Goal: Task Accomplishment & Management: Complete application form

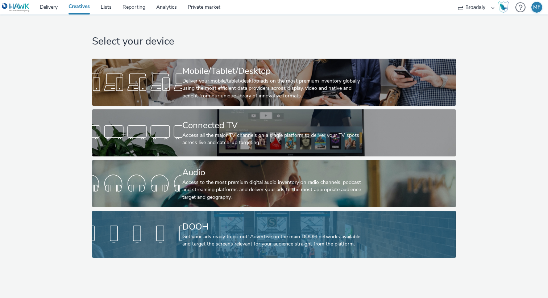
click at [156, 238] on div at bounding box center [137, 234] width 90 height 23
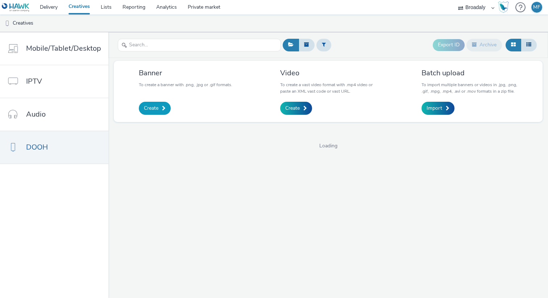
click at [165, 108] on link "Create" at bounding box center [155, 108] width 32 height 13
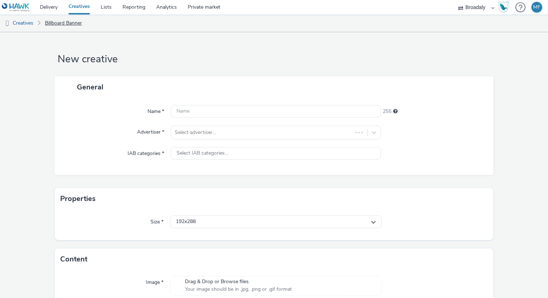
click at [63, 22] on link "Billboard Banner" at bounding box center [63, 23] width 44 height 17
click at [25, 24] on link "Creatives" at bounding box center [18, 23] width 37 height 17
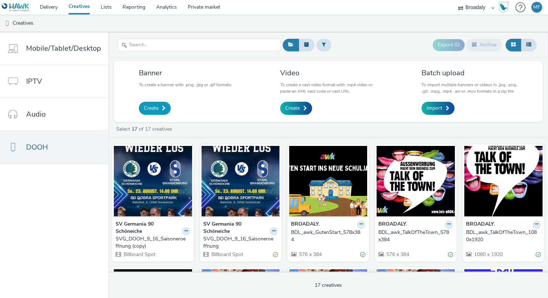
click at [162, 104] on link "Create" at bounding box center [155, 108] width 32 height 13
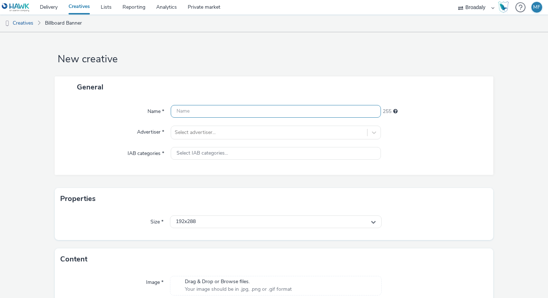
click at [190, 107] on input "text" at bounding box center [276, 111] width 210 height 13
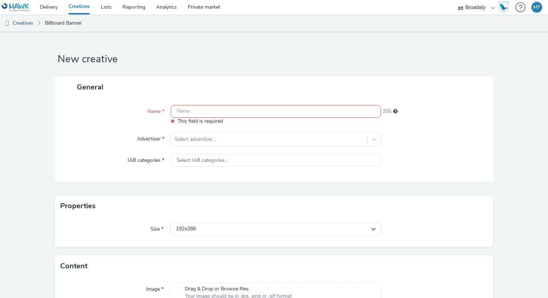
paste input "awk_dCLP_POS_EW_ Entspannten Einkauf"
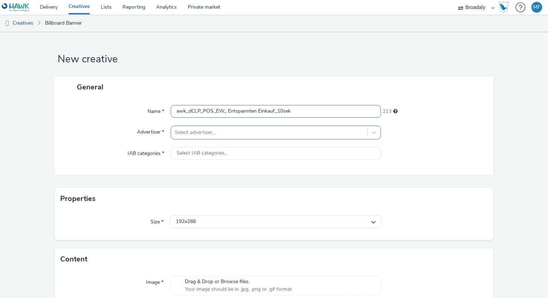
type input "awk_dCLP_POS_EW_ Entspannten Einkauf_10sek"
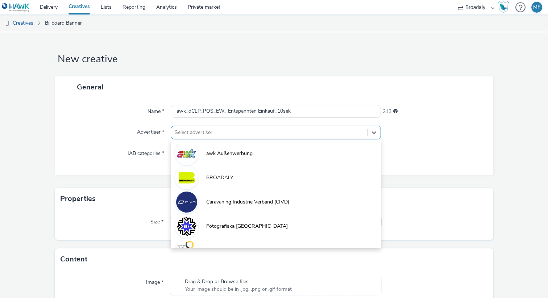
click at [203, 132] on div at bounding box center [269, 132] width 189 height 9
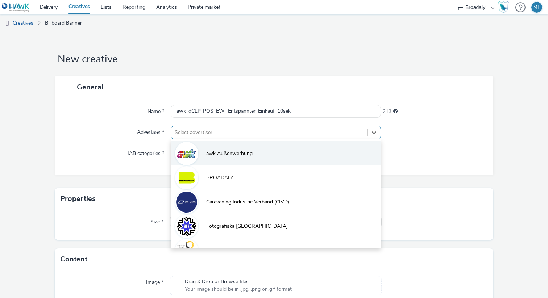
click at [215, 150] on span "awk Außenwerbung" at bounding box center [229, 153] width 46 height 7
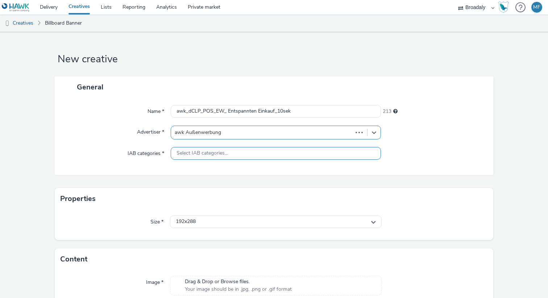
click at [199, 155] on span "Select IAB categories..." at bounding box center [202, 153] width 51 height 6
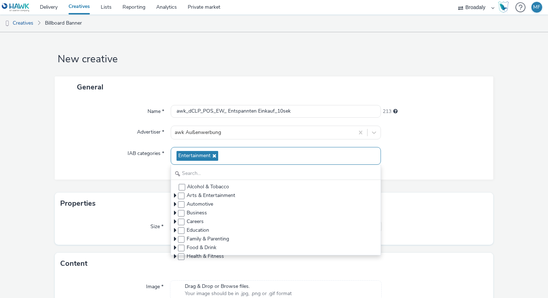
click at [212, 155] on icon at bounding box center [214, 155] width 6 height 5
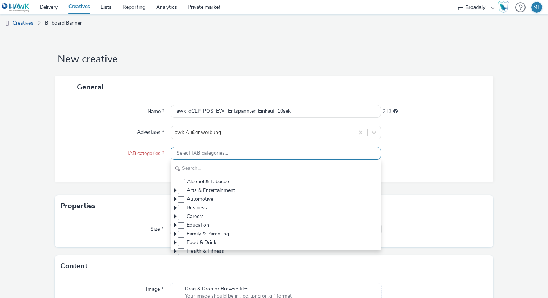
click at [201, 169] on input "text" at bounding box center [276, 168] width 210 height 13
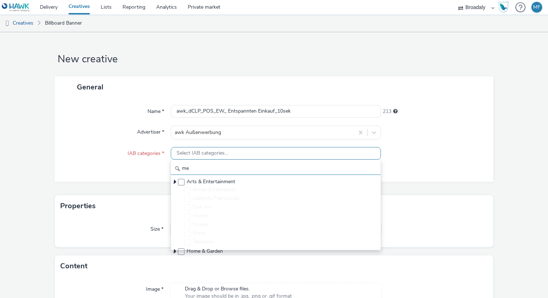
type input "m"
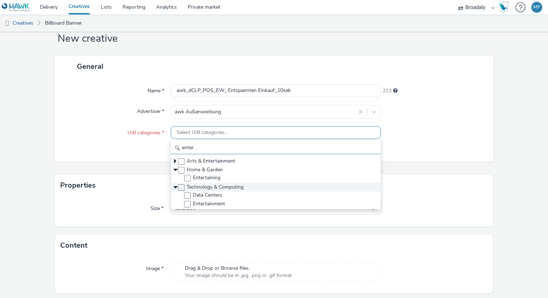
scroll to position [25, 0]
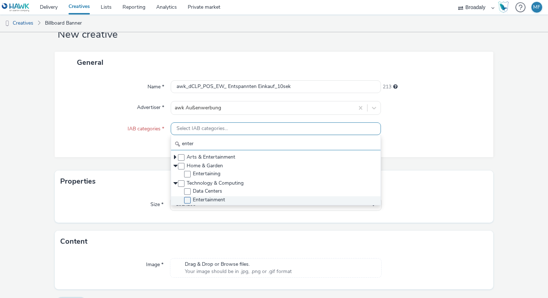
type input "enter"
click at [215, 199] on span "Entertainment" at bounding box center [209, 200] width 32 height 7
checkbox input "true"
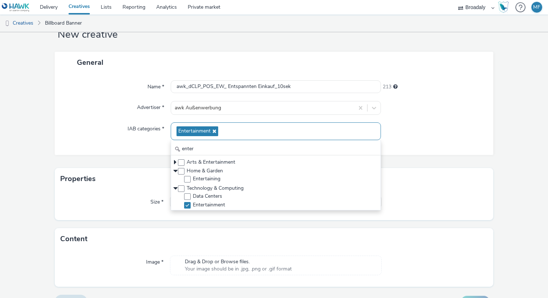
click at [136, 130] on label "IAB categories *" at bounding box center [146, 128] width 42 height 10
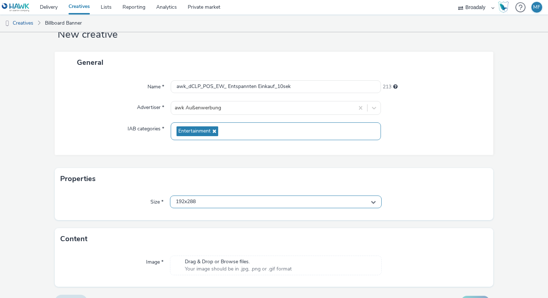
click at [220, 198] on div "192x288" at bounding box center [276, 202] width 212 height 13
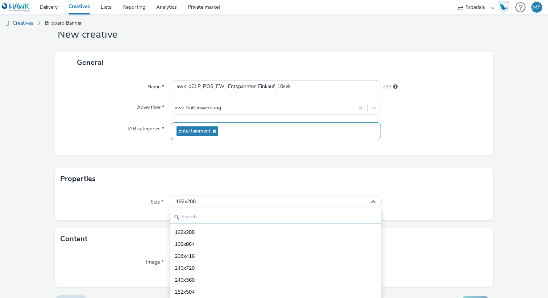
click at [202, 220] on input "text" at bounding box center [275, 217] width 211 height 13
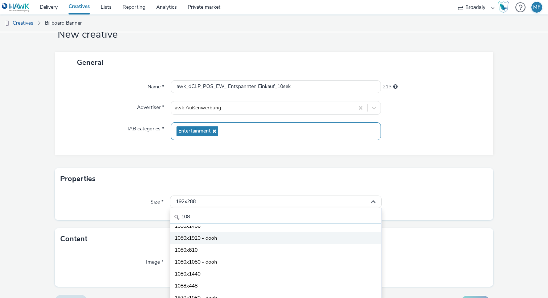
type input "108"
click at [223, 241] on li "1080x1920 - dooh" at bounding box center [275, 238] width 211 height 12
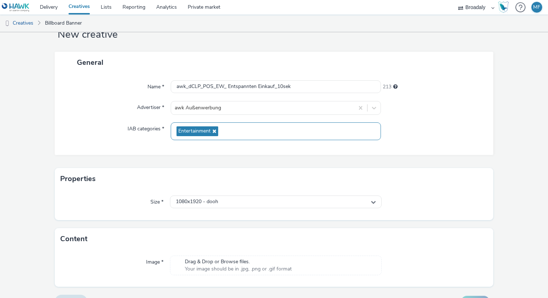
scroll to position [41, 0]
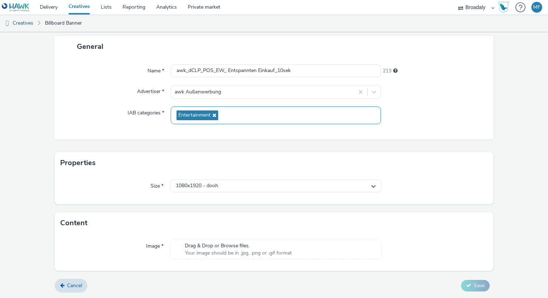
click at [204, 248] on span "Drag & Drop or Browse files." at bounding box center [238, 246] width 107 height 7
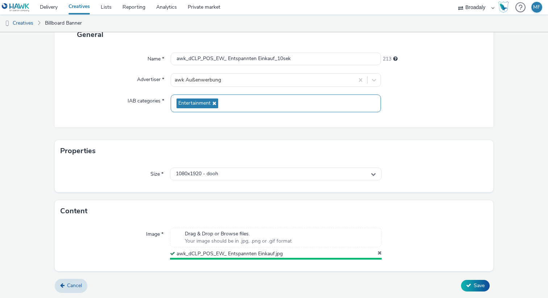
scroll to position [51, 0]
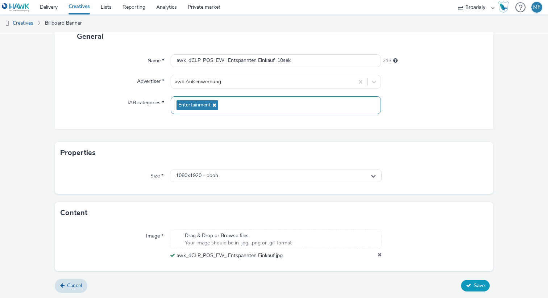
click at [465, 284] on button "Save" at bounding box center [475, 286] width 29 height 12
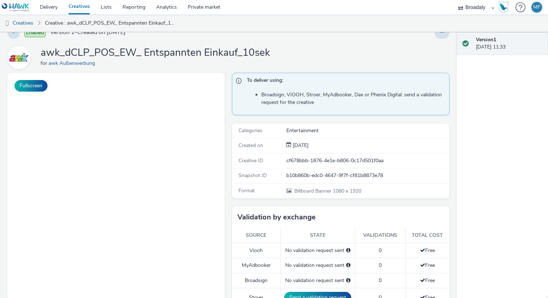
scroll to position [13, 0]
click at [446, 34] on button at bounding box center [442, 33] width 15 height 12
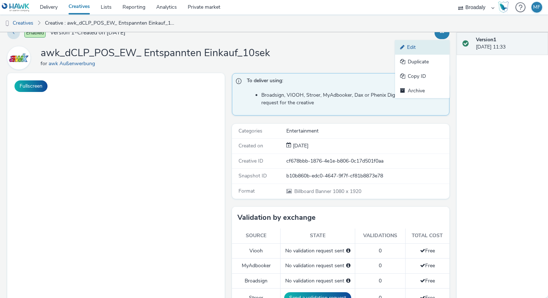
click at [428, 46] on link "Edit" at bounding box center [422, 47] width 54 height 15
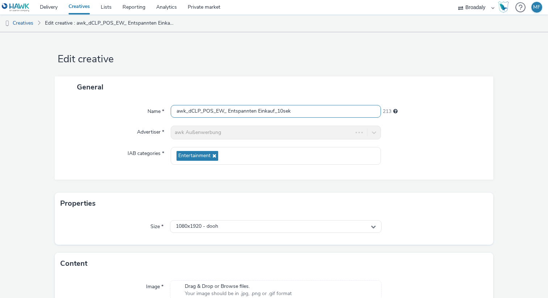
drag, startPoint x: 276, startPoint y: 110, endPoint x: 330, endPoint y: 115, distance: 54.9
click at [330, 114] on input "awk_dCLP_POS_EW_ Entspannten Einkauf_10sek" at bounding box center [276, 111] width 210 height 13
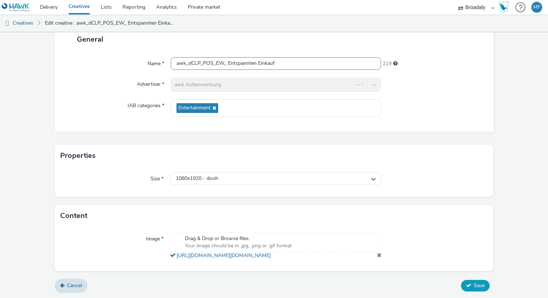
type input "awk_dCLP_POS_EW_ Entspannten Einkauf"
click at [468, 289] on button "Save" at bounding box center [475, 286] width 29 height 12
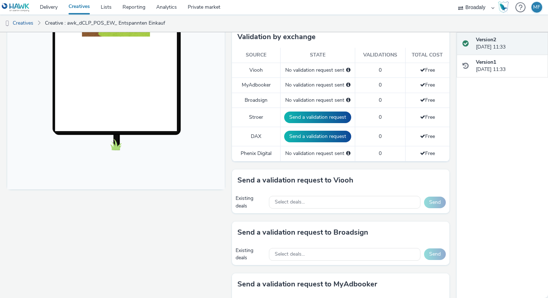
scroll to position [256, 0]
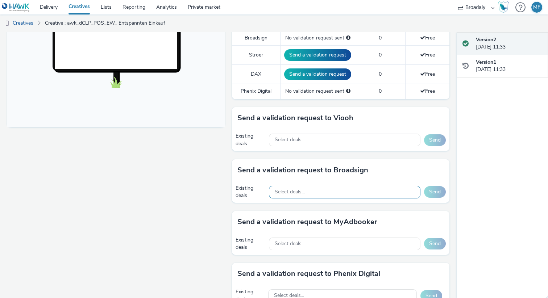
click at [317, 194] on div "Select deals..." at bounding box center [345, 192] width 152 height 13
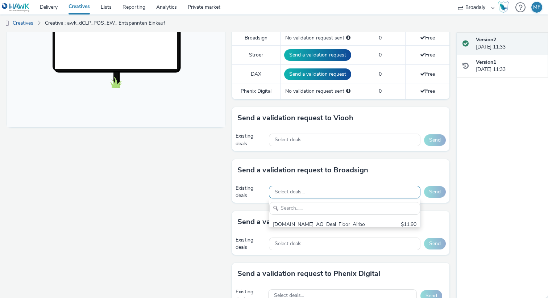
scroll to position [0, 0]
type input "OC5D2FAY1P"
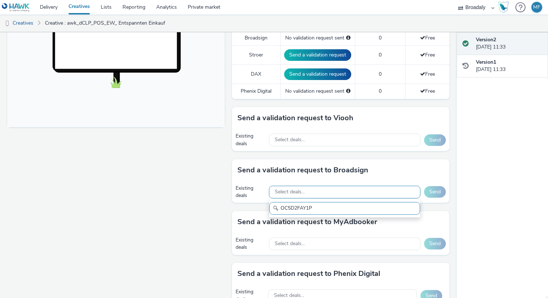
click at [311, 193] on div "Select deals..." at bounding box center [345, 192] width 152 height 13
click at [293, 207] on input "text" at bounding box center [344, 208] width 151 height 13
click at [265, 181] on div "Existing deals Select deals... Send" at bounding box center [341, 192] width 218 height 22
click at [282, 191] on span "Select deals..." at bounding box center [290, 192] width 30 height 6
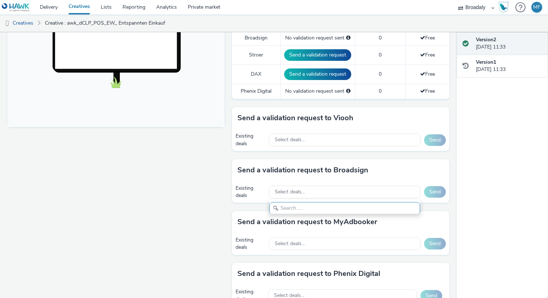
click at [234, 149] on div "Existing deals Select deals... Send" at bounding box center [341, 140] width 218 height 22
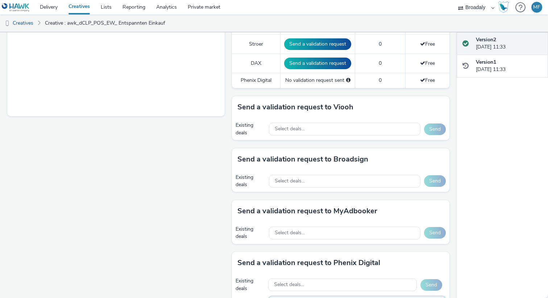
scroll to position [315, 0]
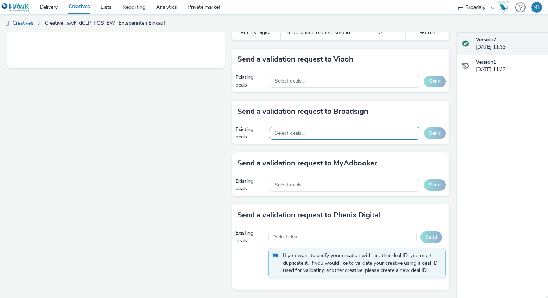
click at [323, 131] on div "Select deals..." at bounding box center [345, 133] width 152 height 13
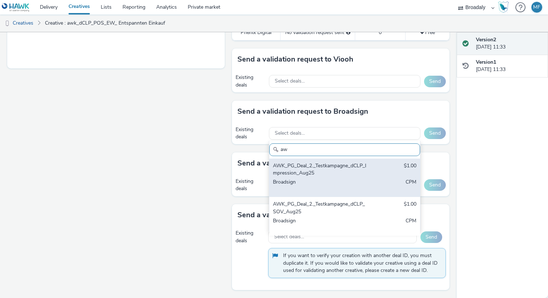
type input "aw"
click at [359, 172] on div "AWK_PG_Deal_2._Testkampagne_dCLP_Impression_Aug25" at bounding box center [320, 169] width 95 height 15
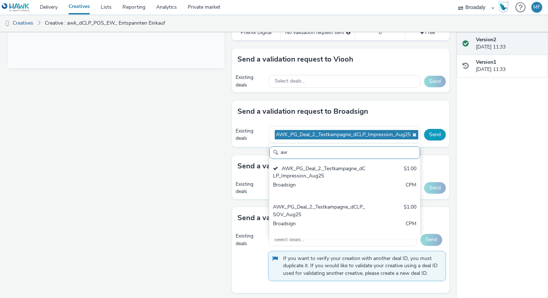
scroll to position [5, 0]
click at [441, 136] on button "Send" at bounding box center [435, 135] width 22 height 12
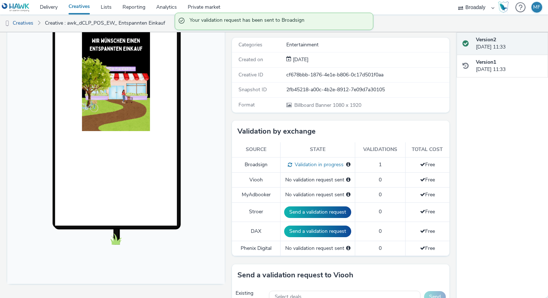
scroll to position [0, 0]
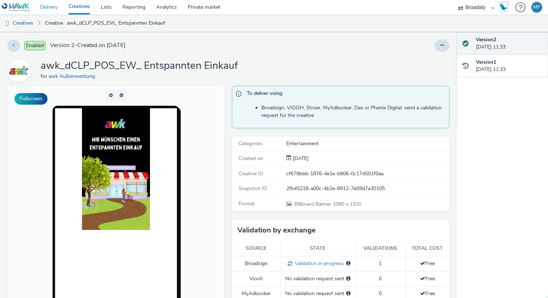
click at [60, 9] on link "Delivery" at bounding box center [48, 7] width 29 height 15
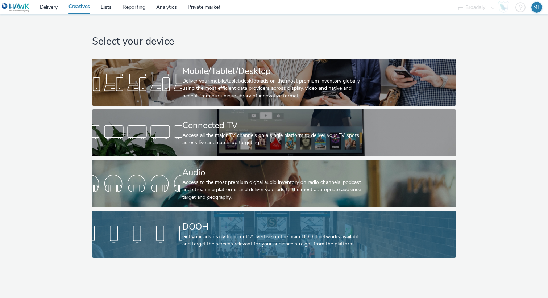
click at [221, 216] on div "DOOH Get your ads ready to go out! Advertise on the main DOOH networks availabl…" at bounding box center [272, 234] width 181 height 47
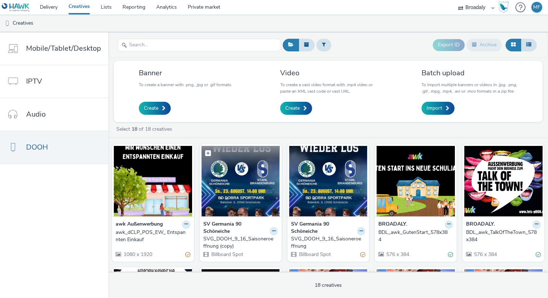
scroll to position [16, 0]
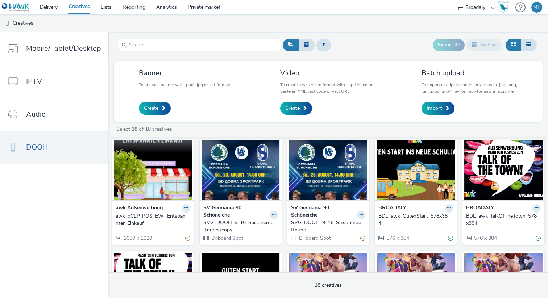
click at [168, 175] on img at bounding box center [153, 165] width 78 height 71
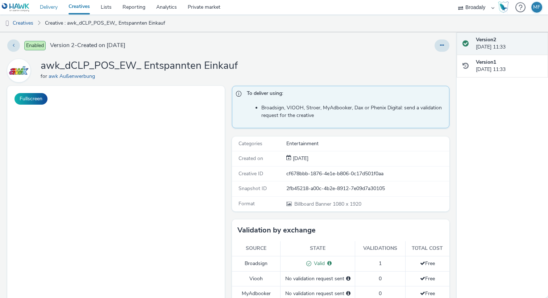
click at [51, 11] on link "Delivery" at bounding box center [48, 7] width 29 height 15
